Goal: Find specific page/section: Find specific page/section

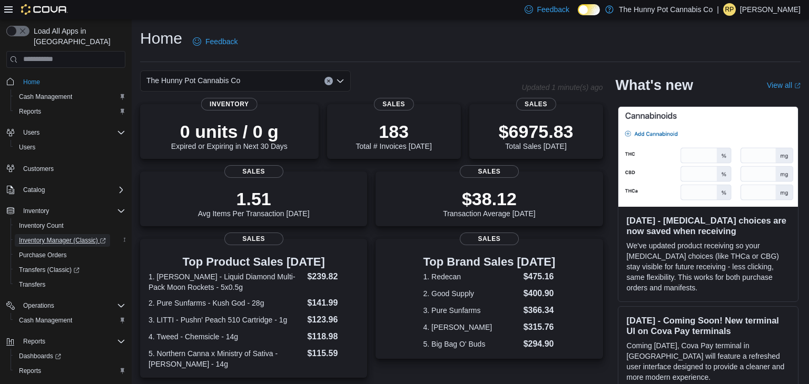
click at [70, 236] on span "Inventory Manager (Classic)" at bounding box center [62, 240] width 87 height 8
